Goal: Task Accomplishment & Management: Use online tool/utility

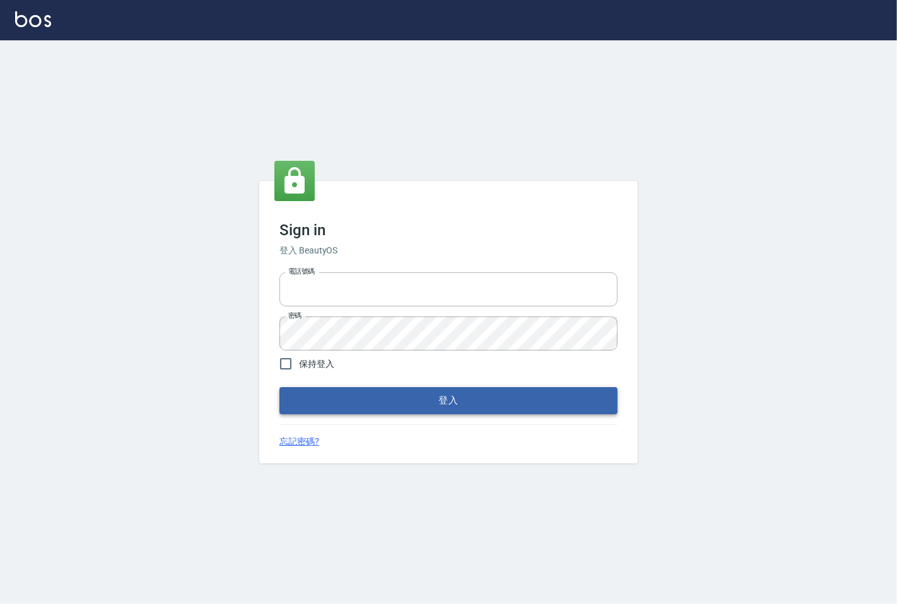
type input "25331148"
click at [330, 388] on button "登入" at bounding box center [448, 400] width 338 height 26
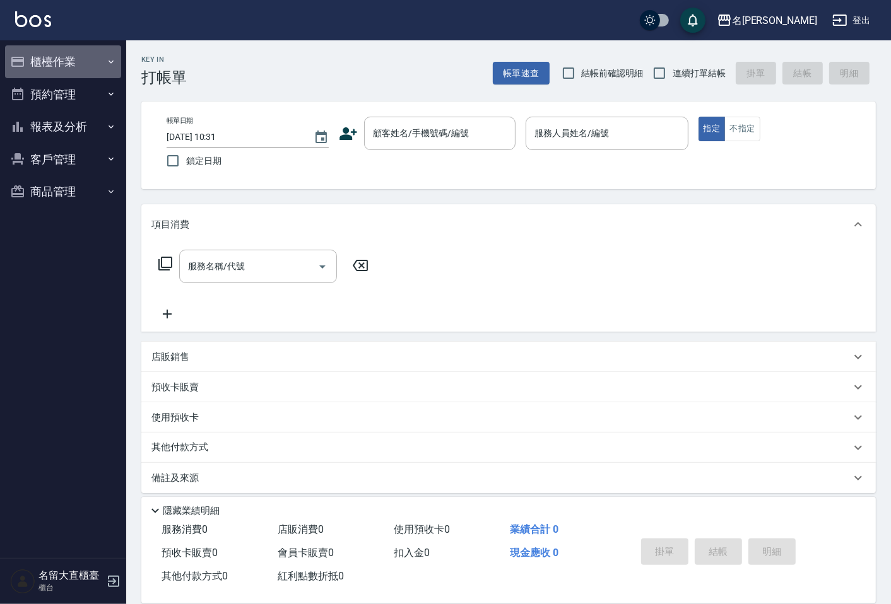
click at [33, 61] on button "櫃檯作業" at bounding box center [63, 61] width 116 height 33
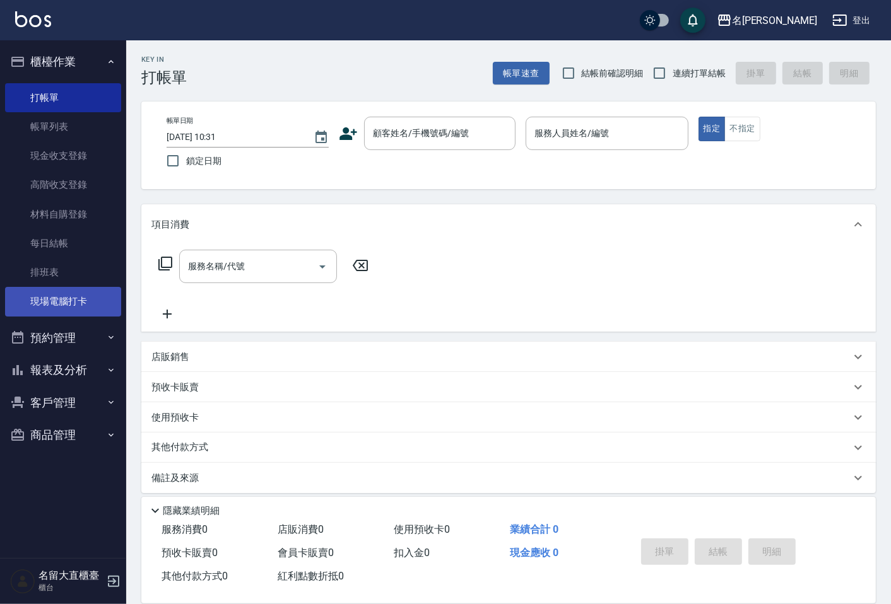
click at [83, 303] on link "現場電腦打卡" at bounding box center [63, 301] width 116 height 29
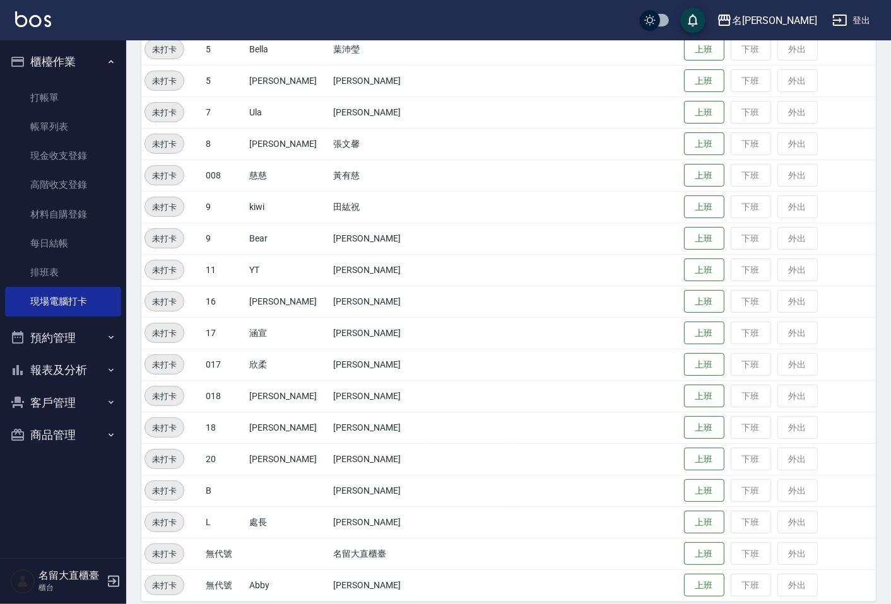
scroll to position [245, 0]
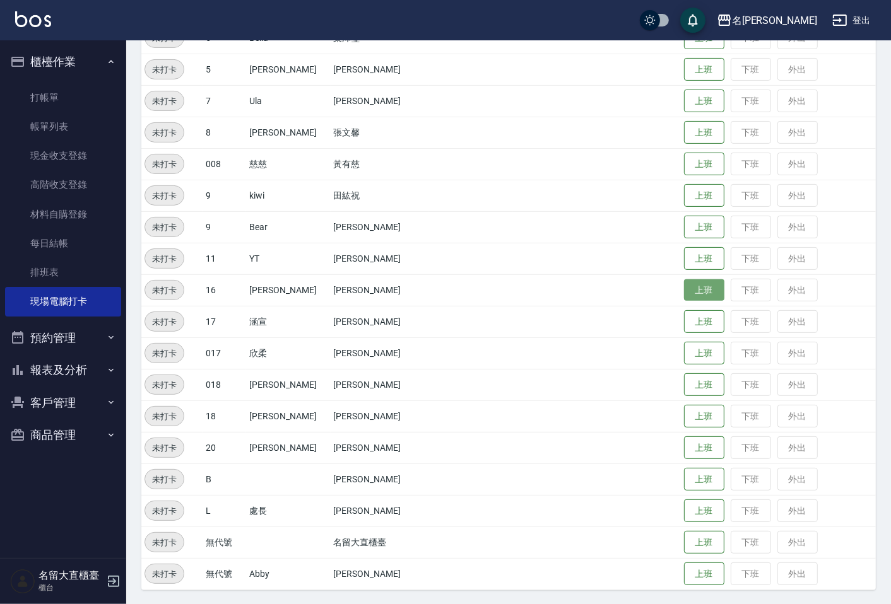
click at [700, 285] on button "上班" at bounding box center [704, 290] width 40 height 22
